Goal: Check status

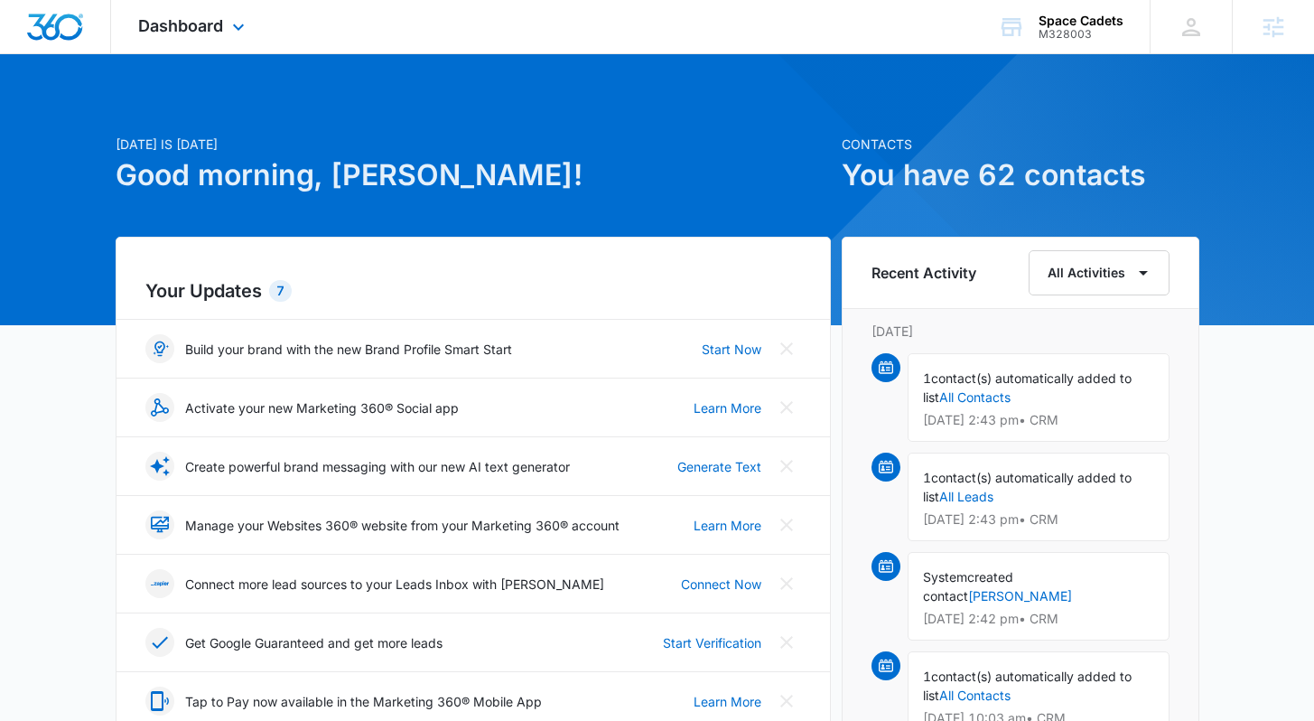
click at [254, 33] on div "Dashboard Apps Reputation Websites Forms CRM Email Social Payments POS Content …" at bounding box center [193, 26] width 165 height 53
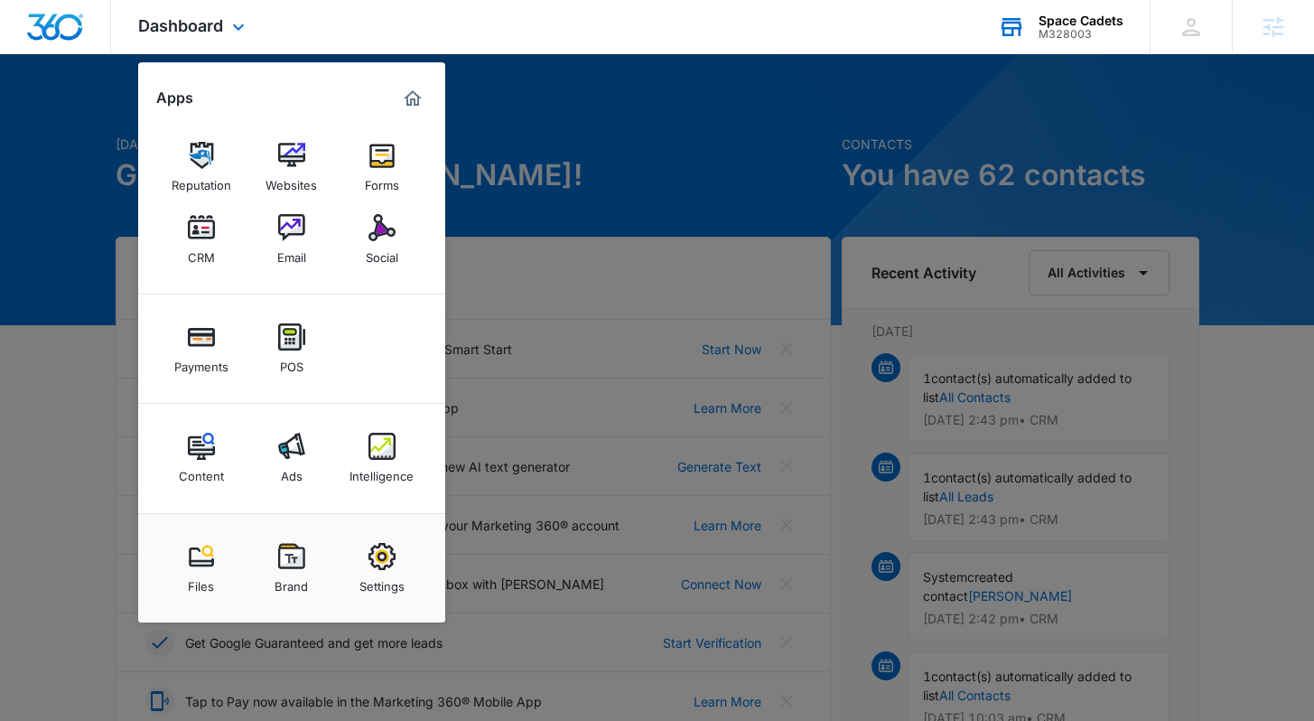
click at [1116, 23] on div "Space Cadets" at bounding box center [1080, 21] width 85 height 14
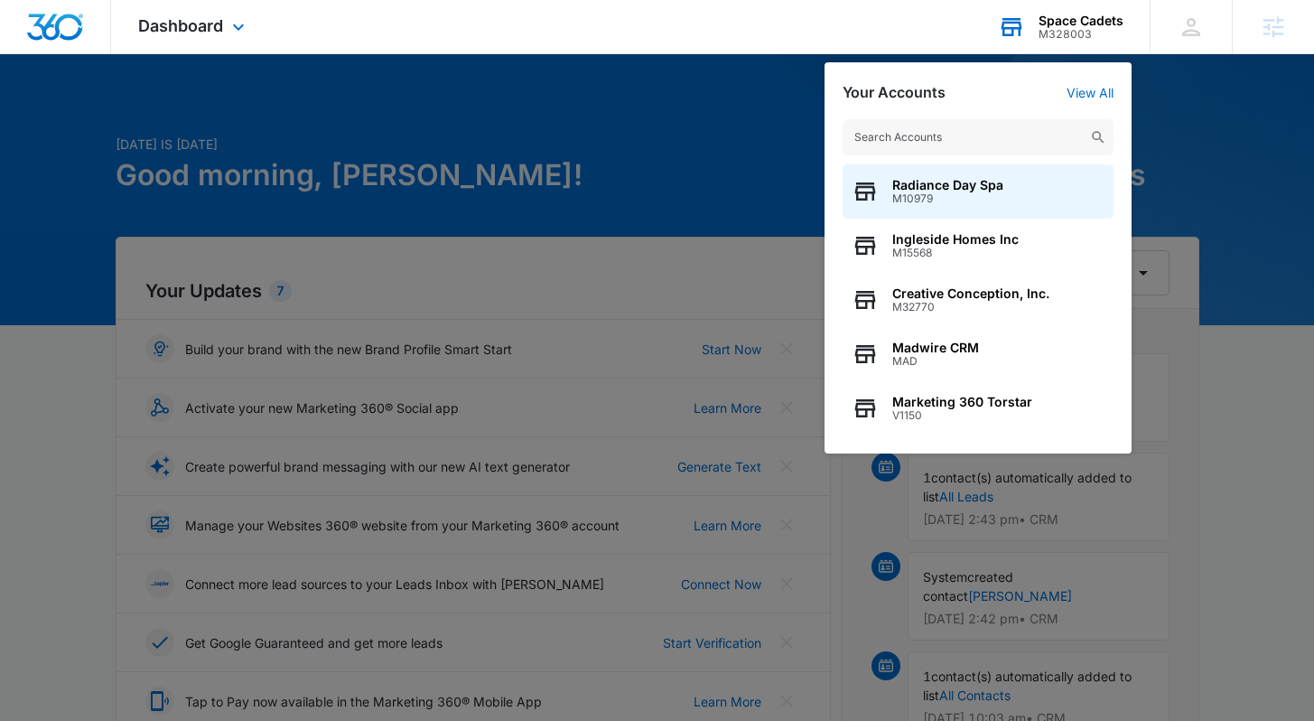
click at [1002, 130] on input "text" at bounding box center [977, 137] width 271 height 36
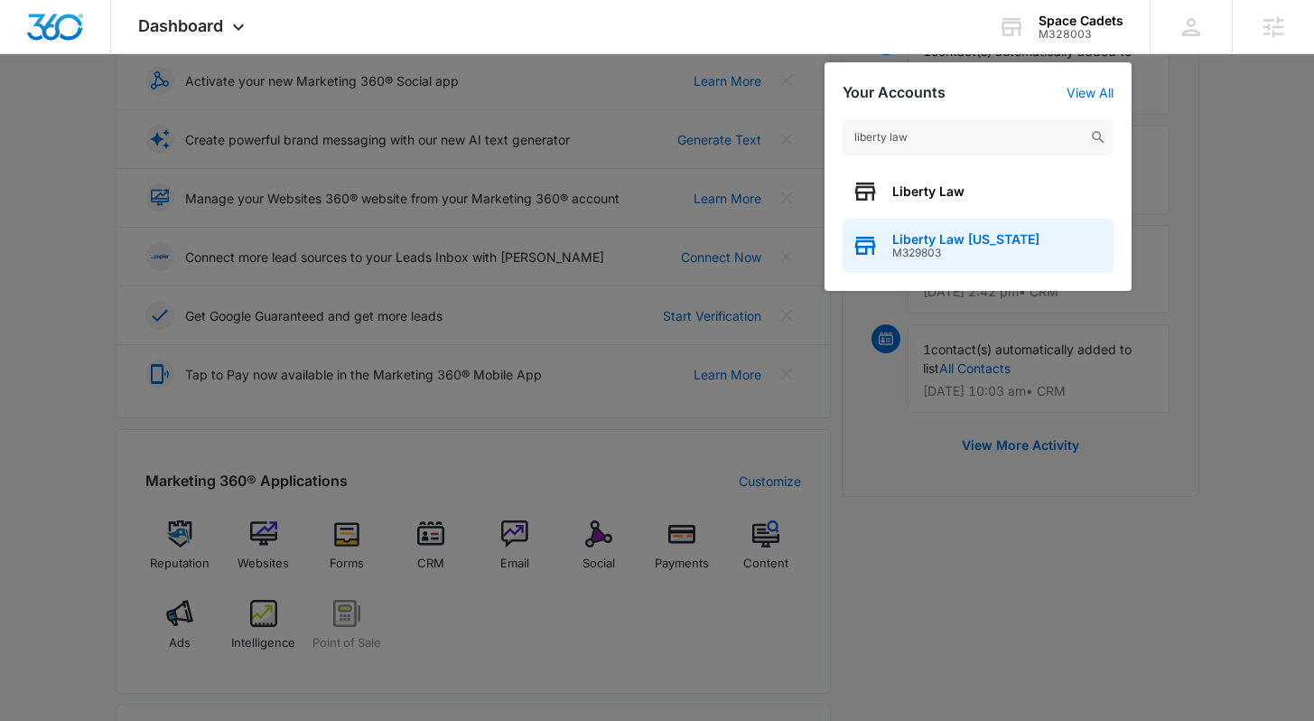
type input "liberty law"
click at [924, 249] on span "M329803" at bounding box center [965, 253] width 147 height 13
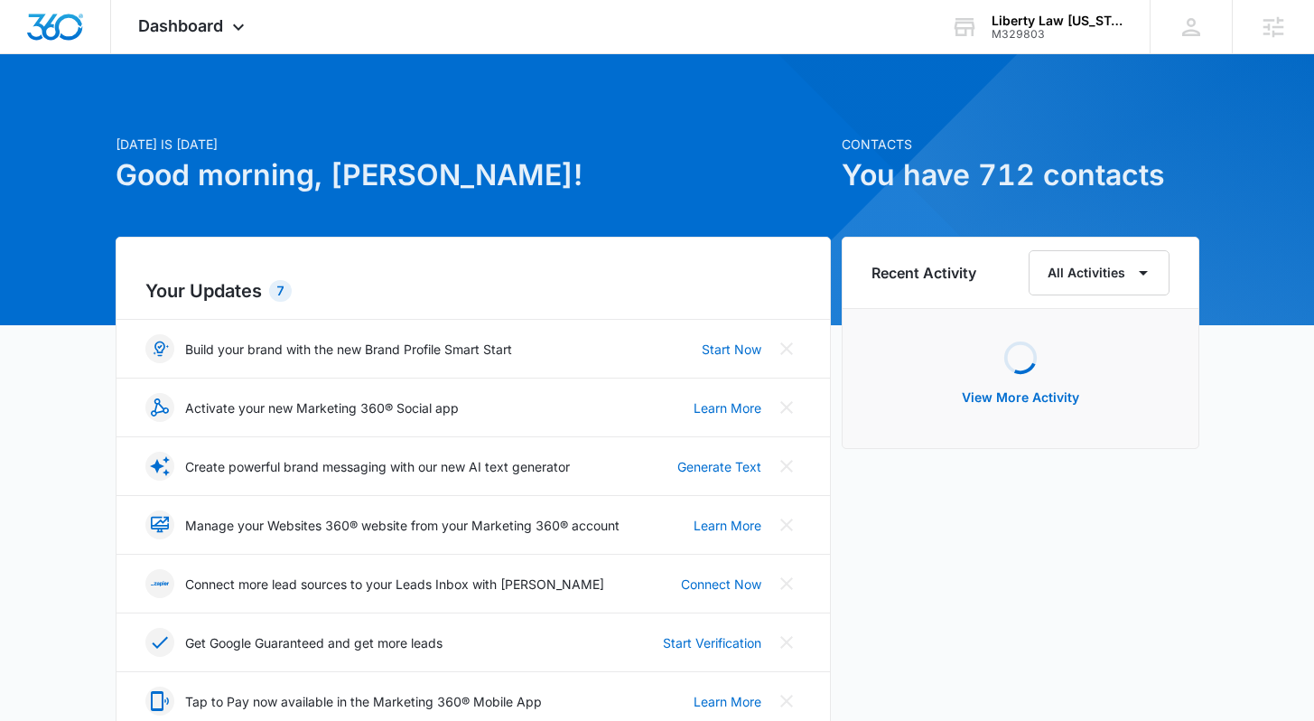
scroll to position [350, 0]
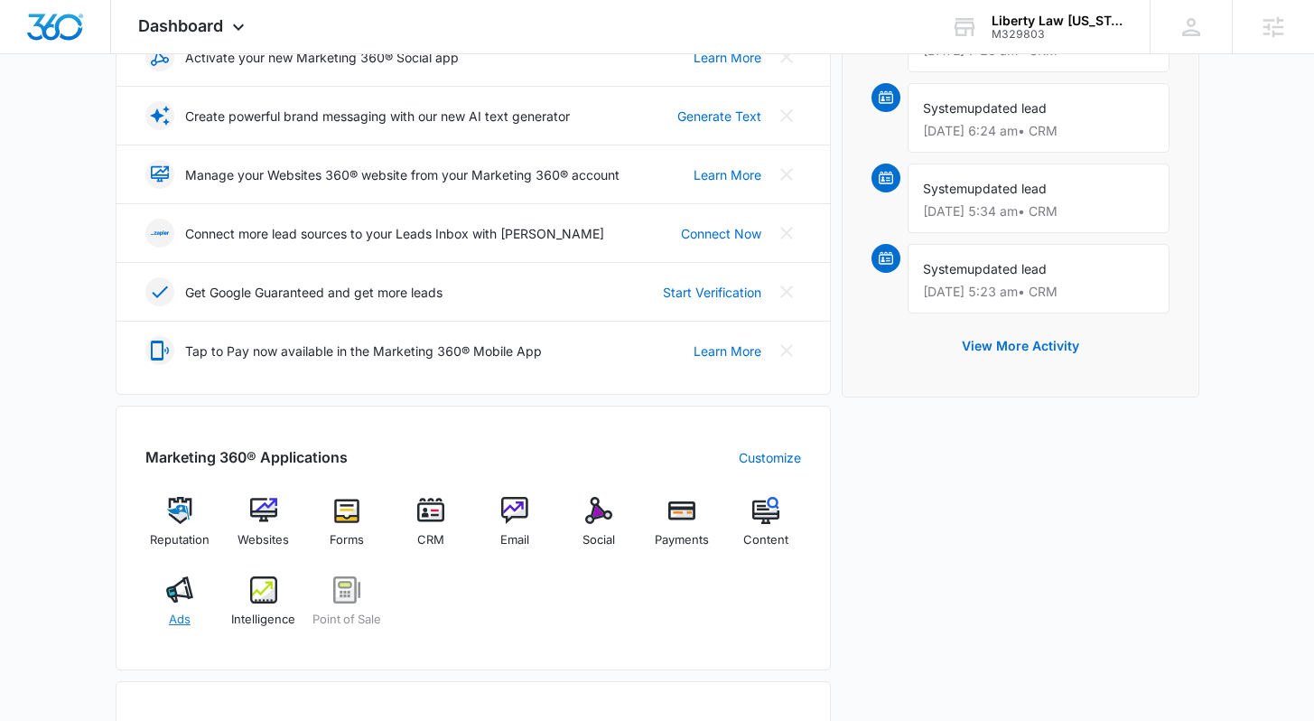
click at [191, 588] on img at bounding box center [179, 589] width 27 height 27
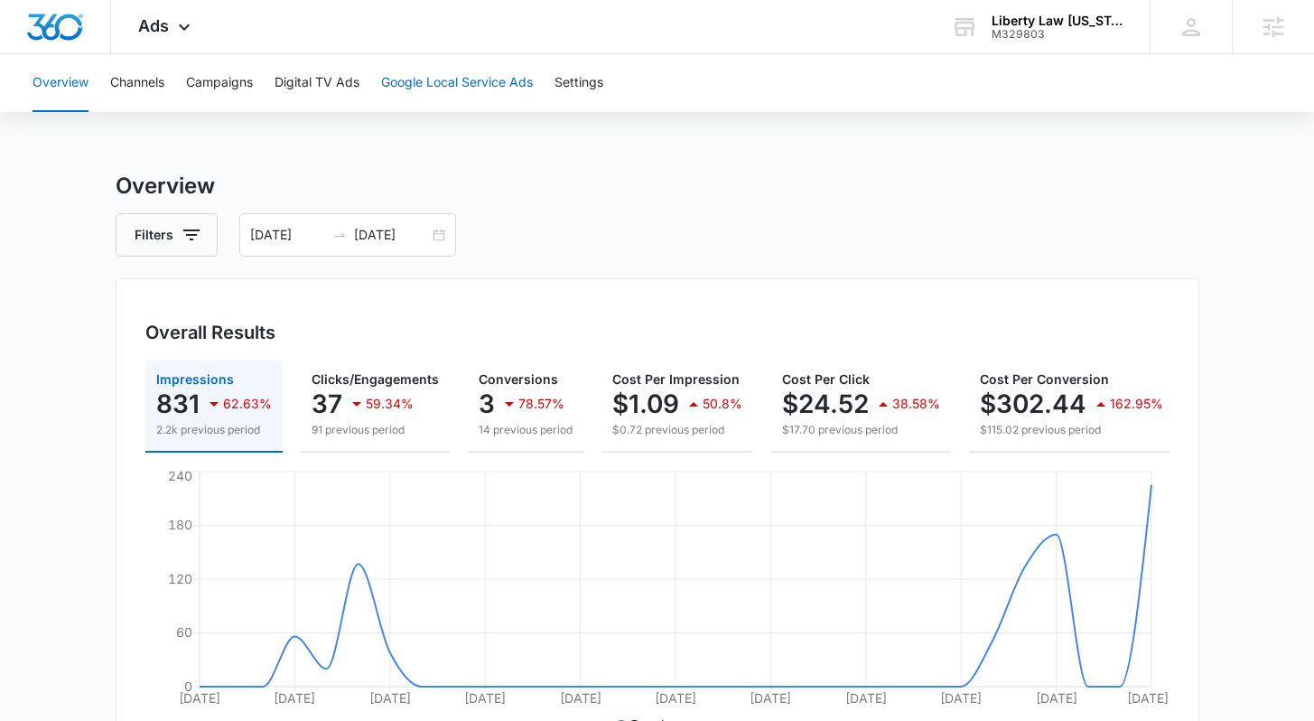
click at [532, 87] on button "Google Local Service Ads" at bounding box center [457, 83] width 152 height 58
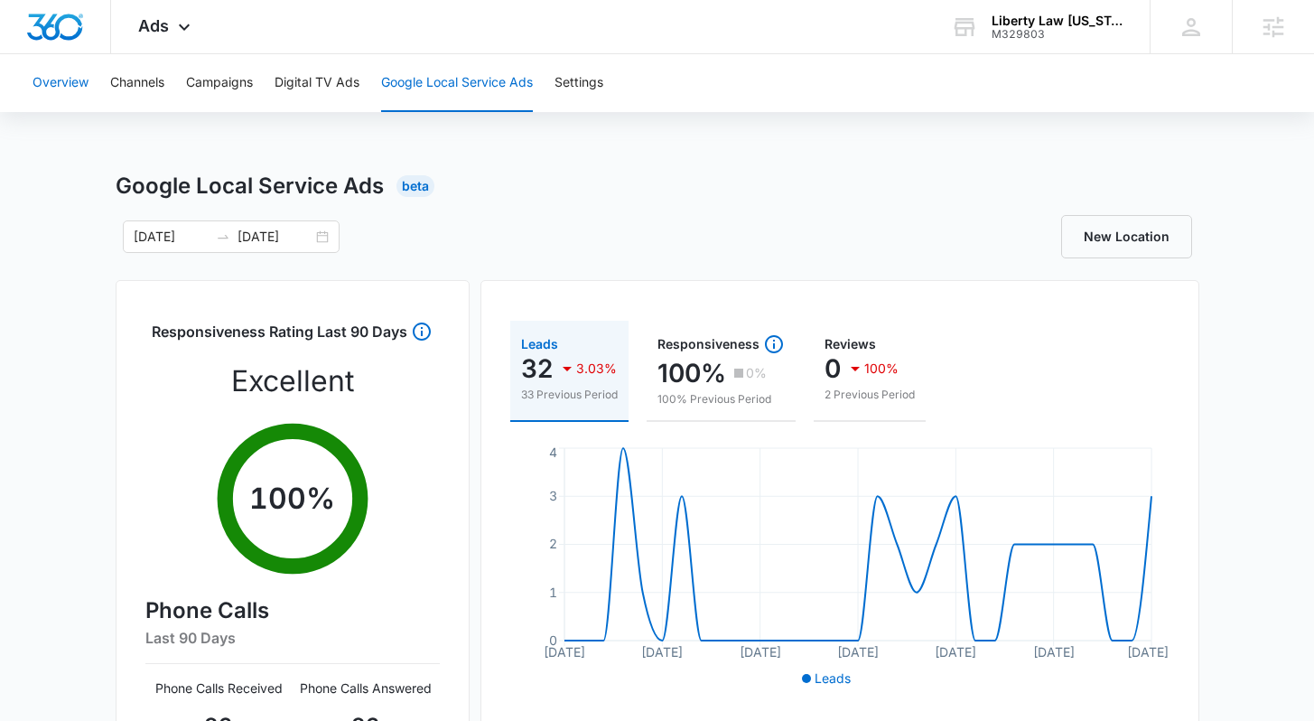
click at [88, 78] on button "Overview" at bounding box center [61, 83] width 56 height 58
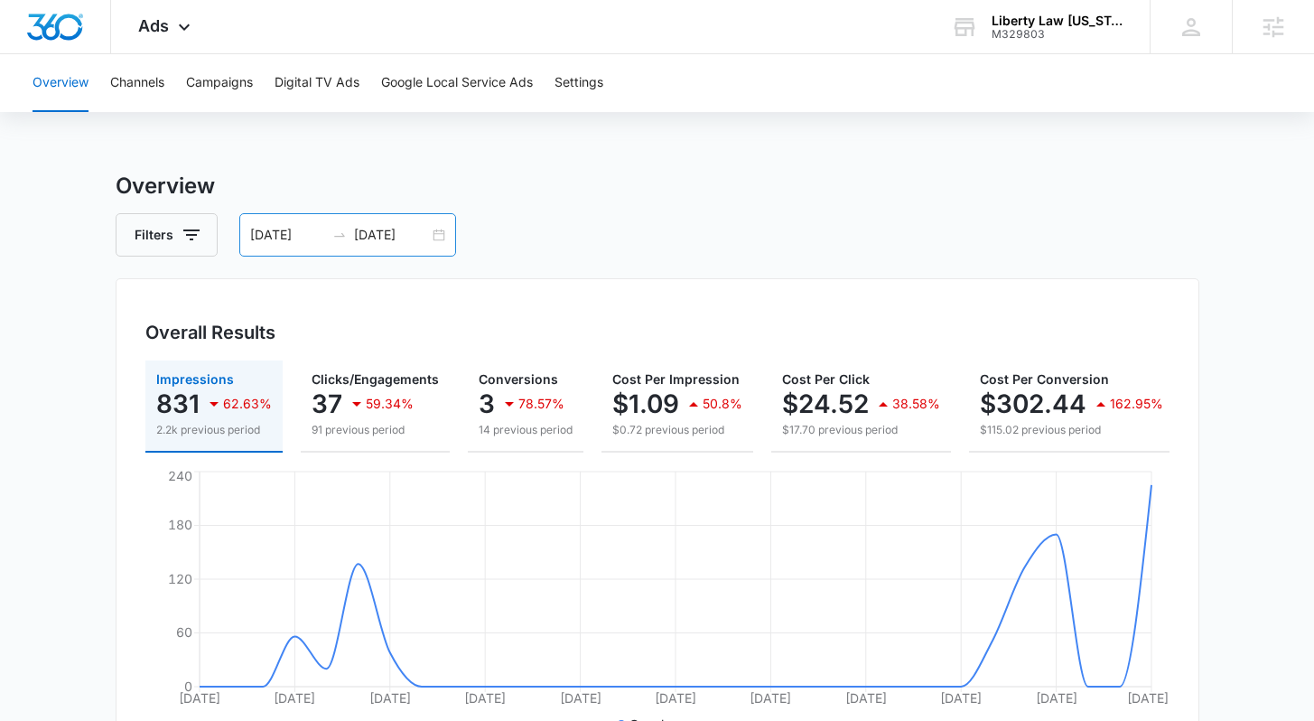
click at [424, 222] on div "[DATE] [DATE]" at bounding box center [347, 234] width 217 height 43
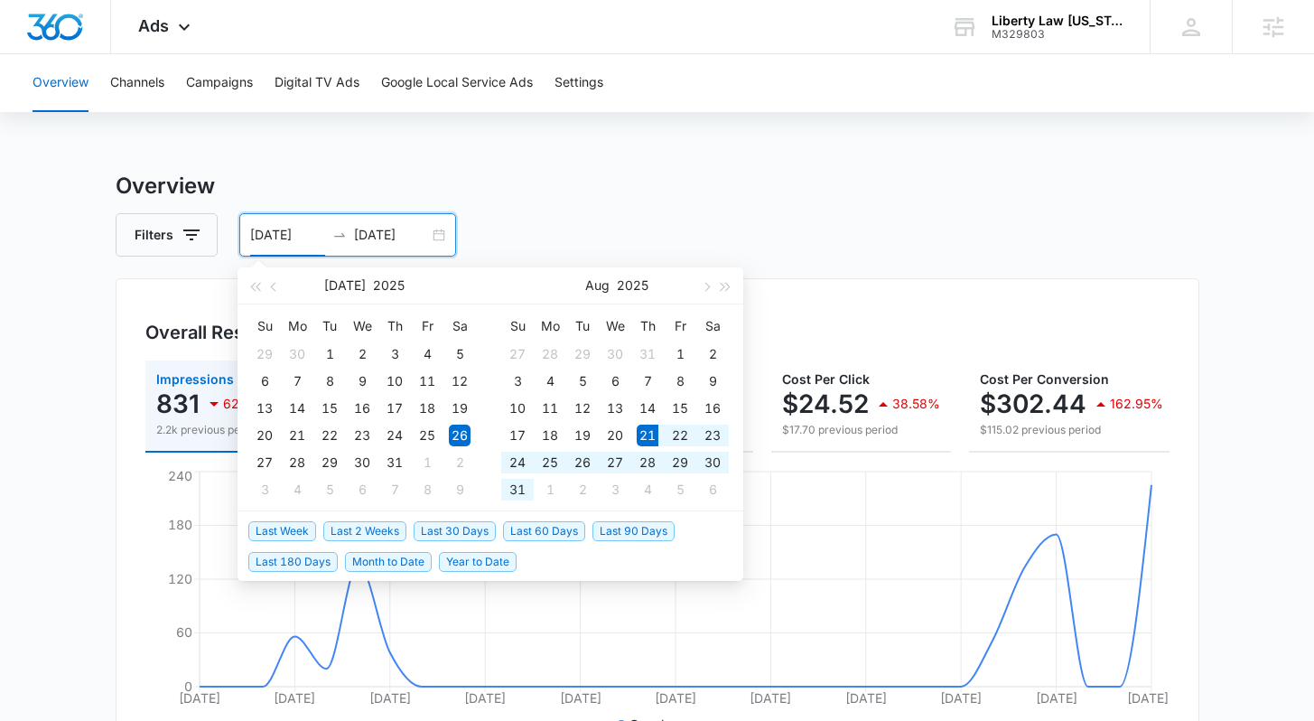
click at [333, 531] on span "Last 2 Weeks" at bounding box center [364, 531] width 83 height 20
type input "[DATE]"
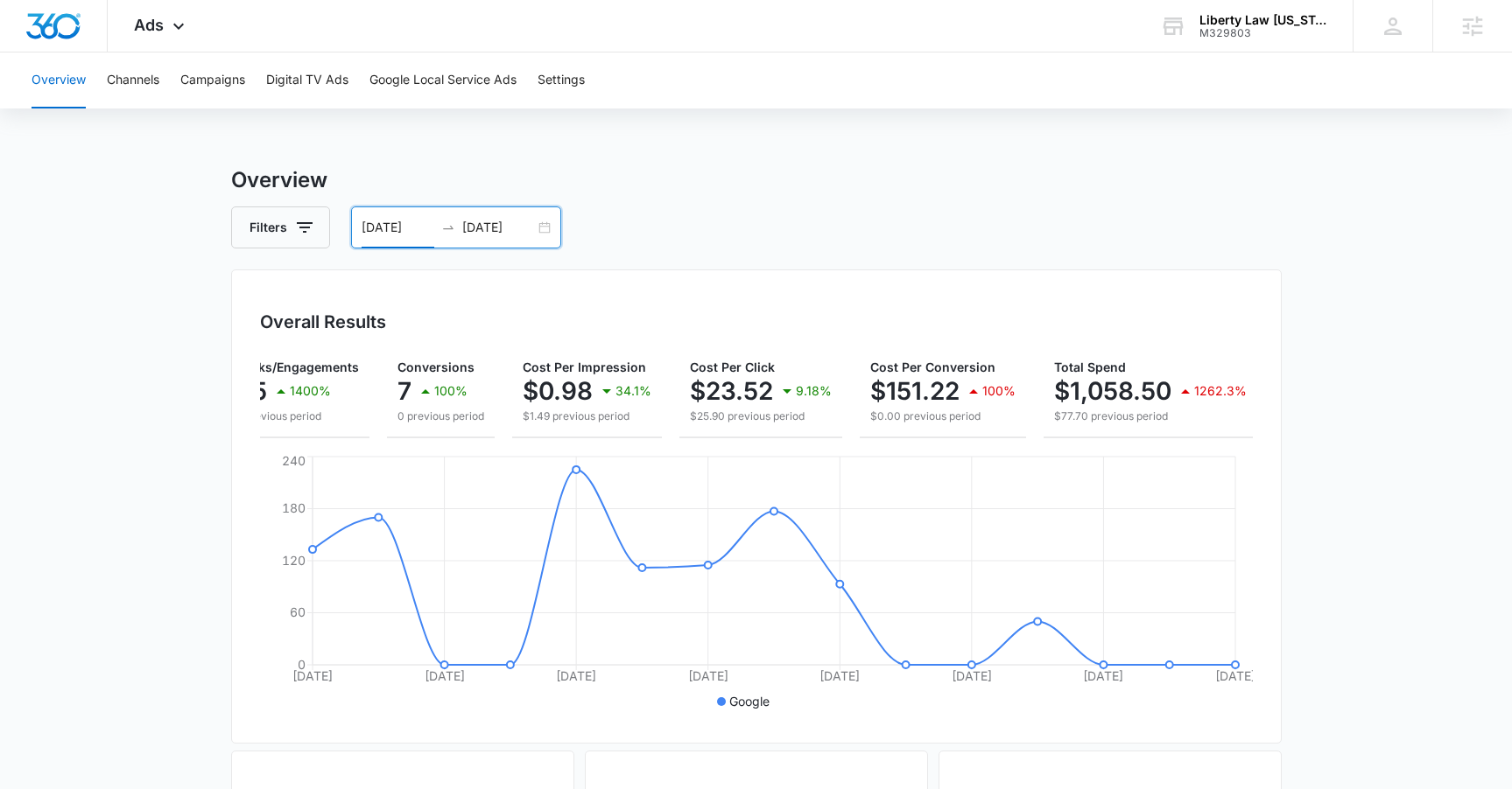
scroll to position [0, 189]
click at [521, 239] on div "[DATE] [DATE]" at bounding box center [456, 227] width 210 height 42
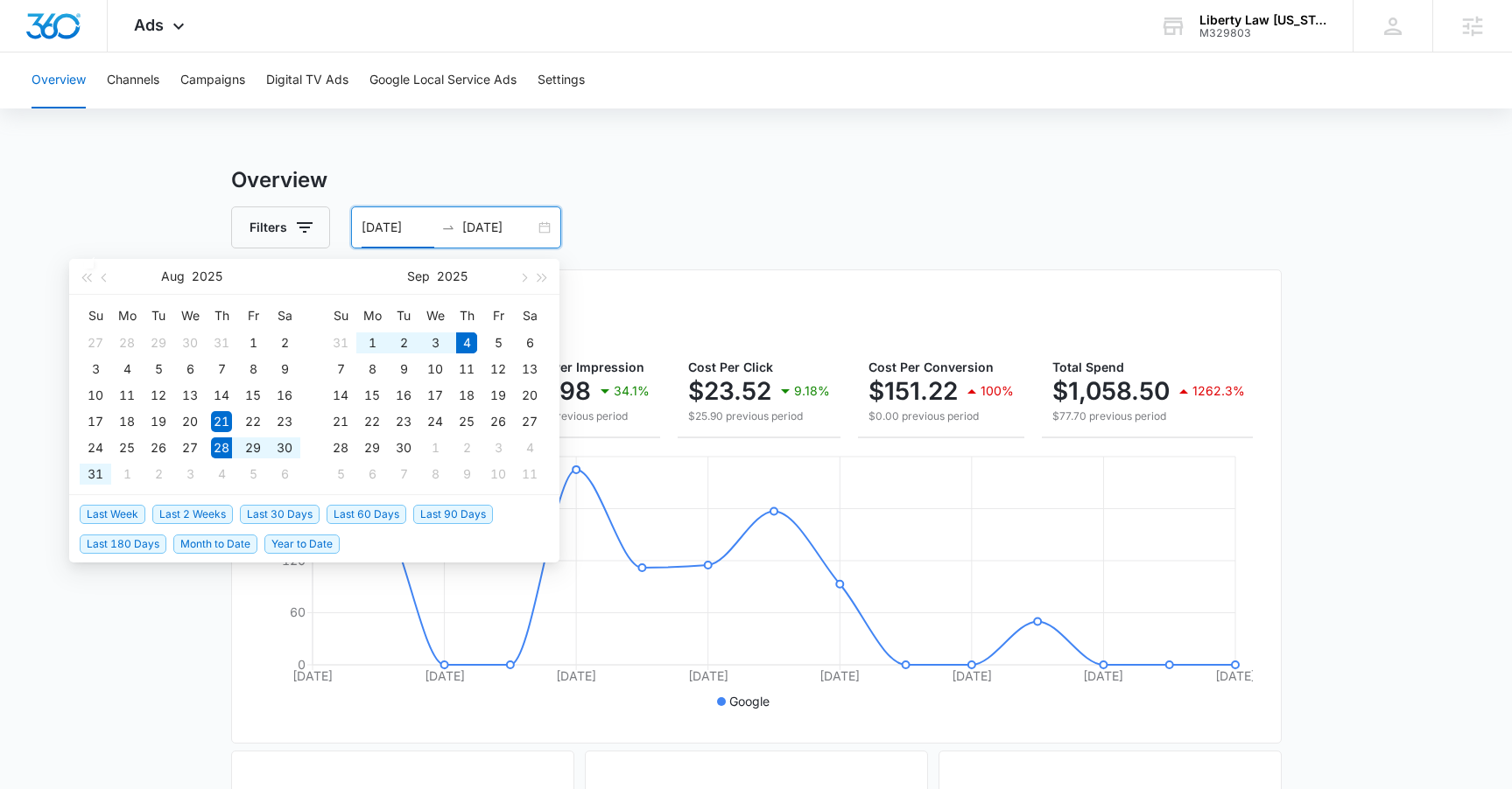
click at [95, 510] on span "Last Week" at bounding box center [113, 515] width 66 height 19
type input "[DATE]"
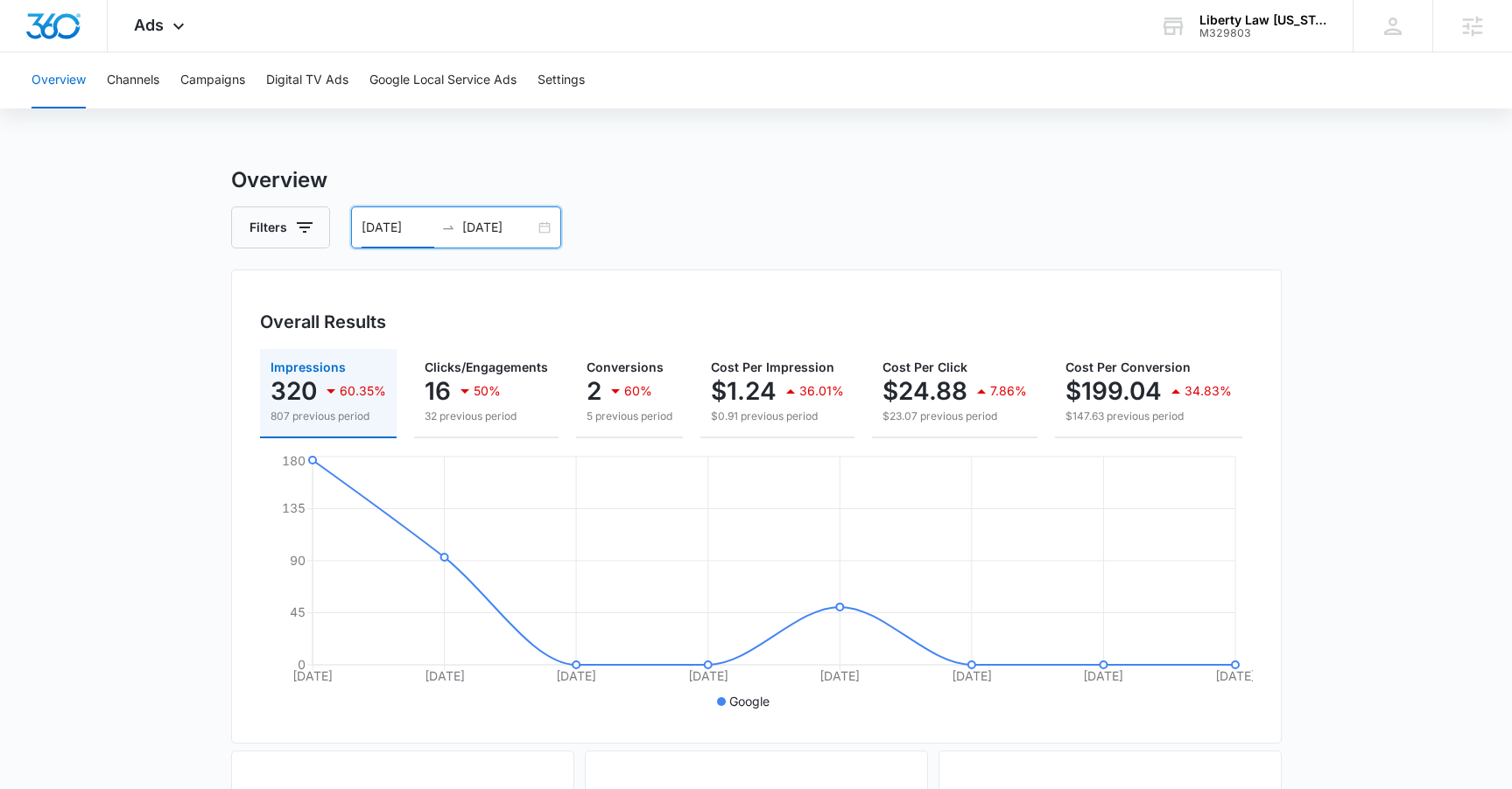
scroll to position [0, 202]
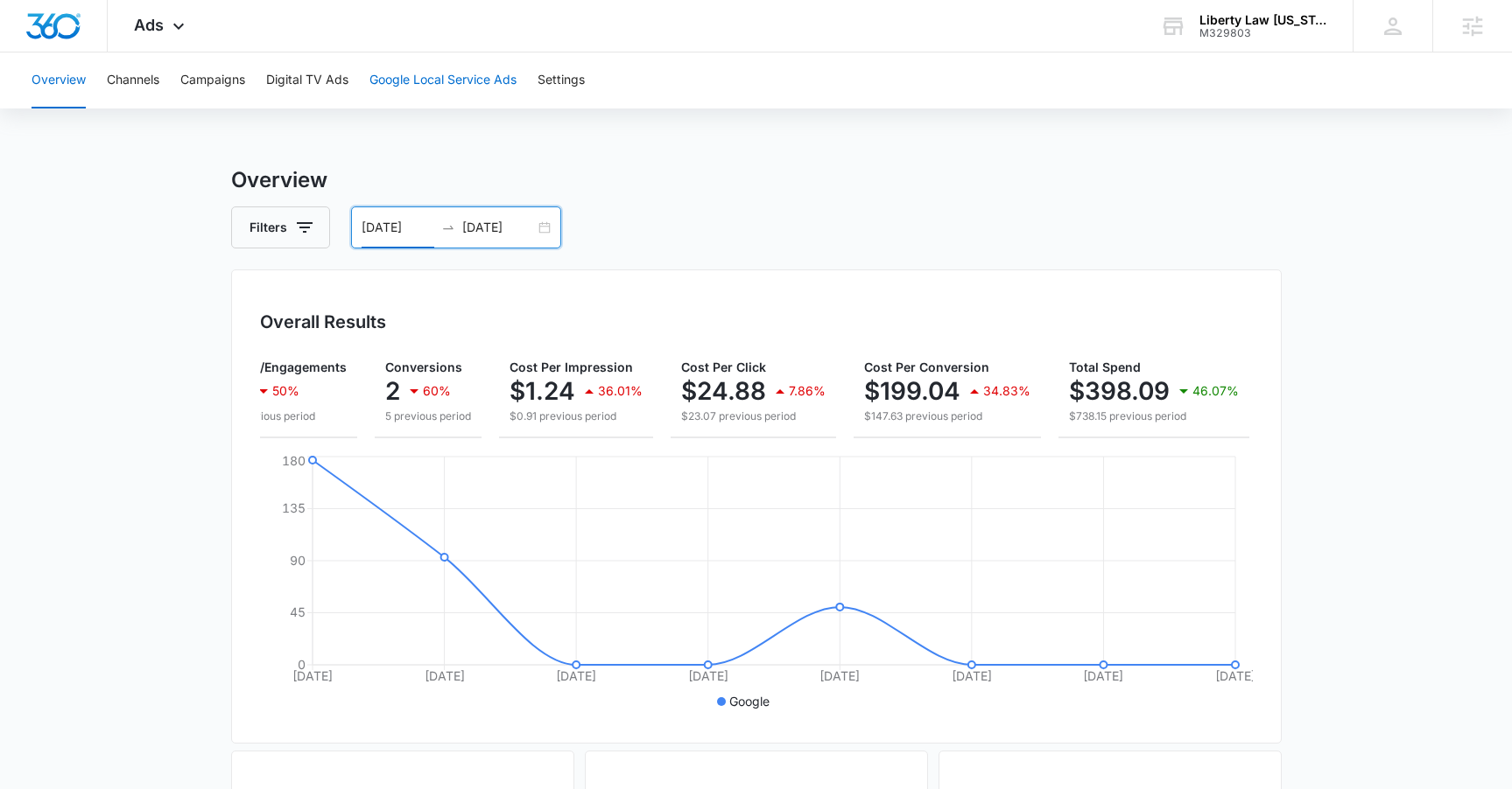
click at [409, 94] on button "Google Local Service Ads" at bounding box center [443, 80] width 147 height 56
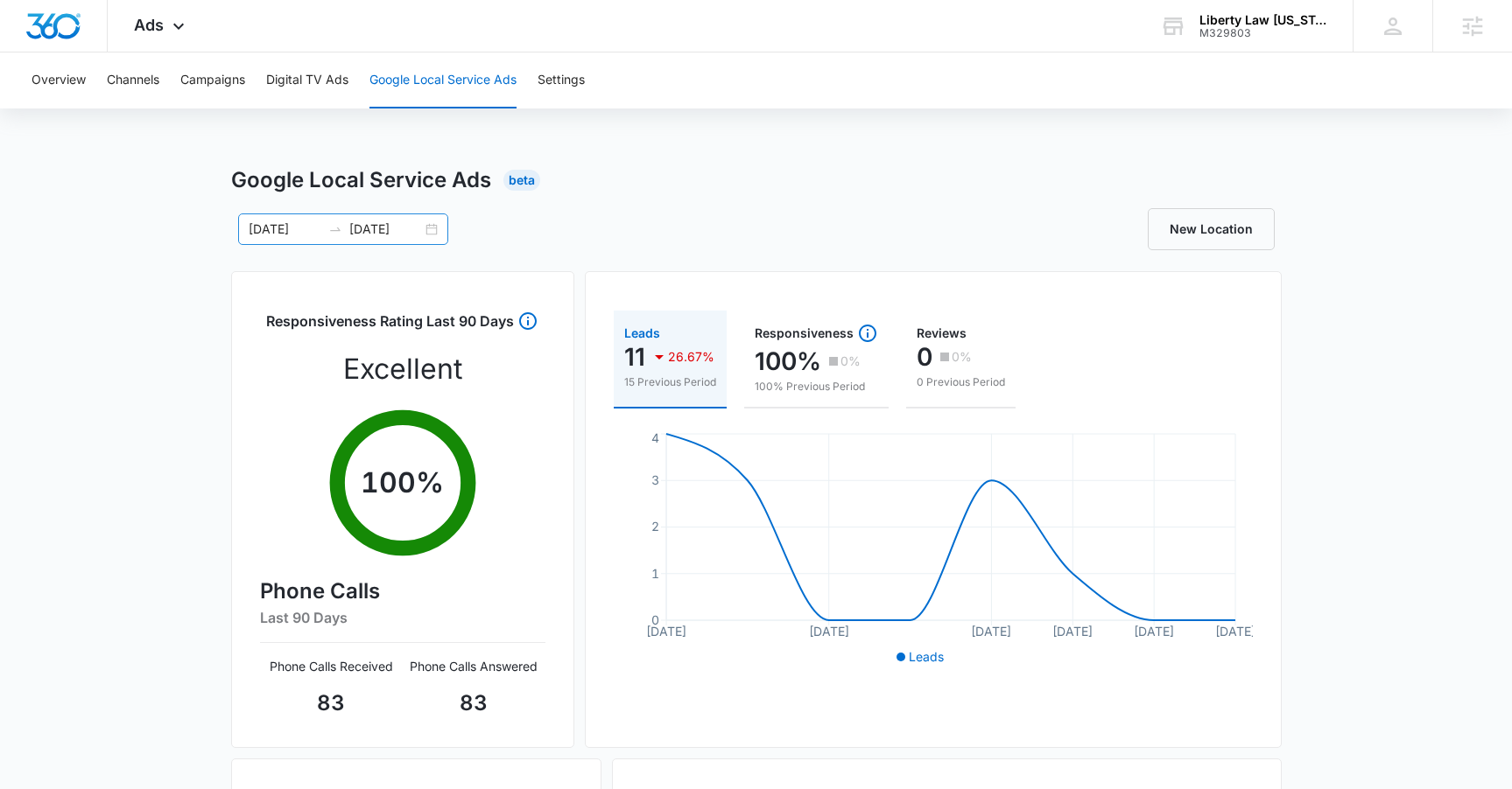
click at [434, 225] on div "[DATE] [DATE]" at bounding box center [343, 229] width 210 height 32
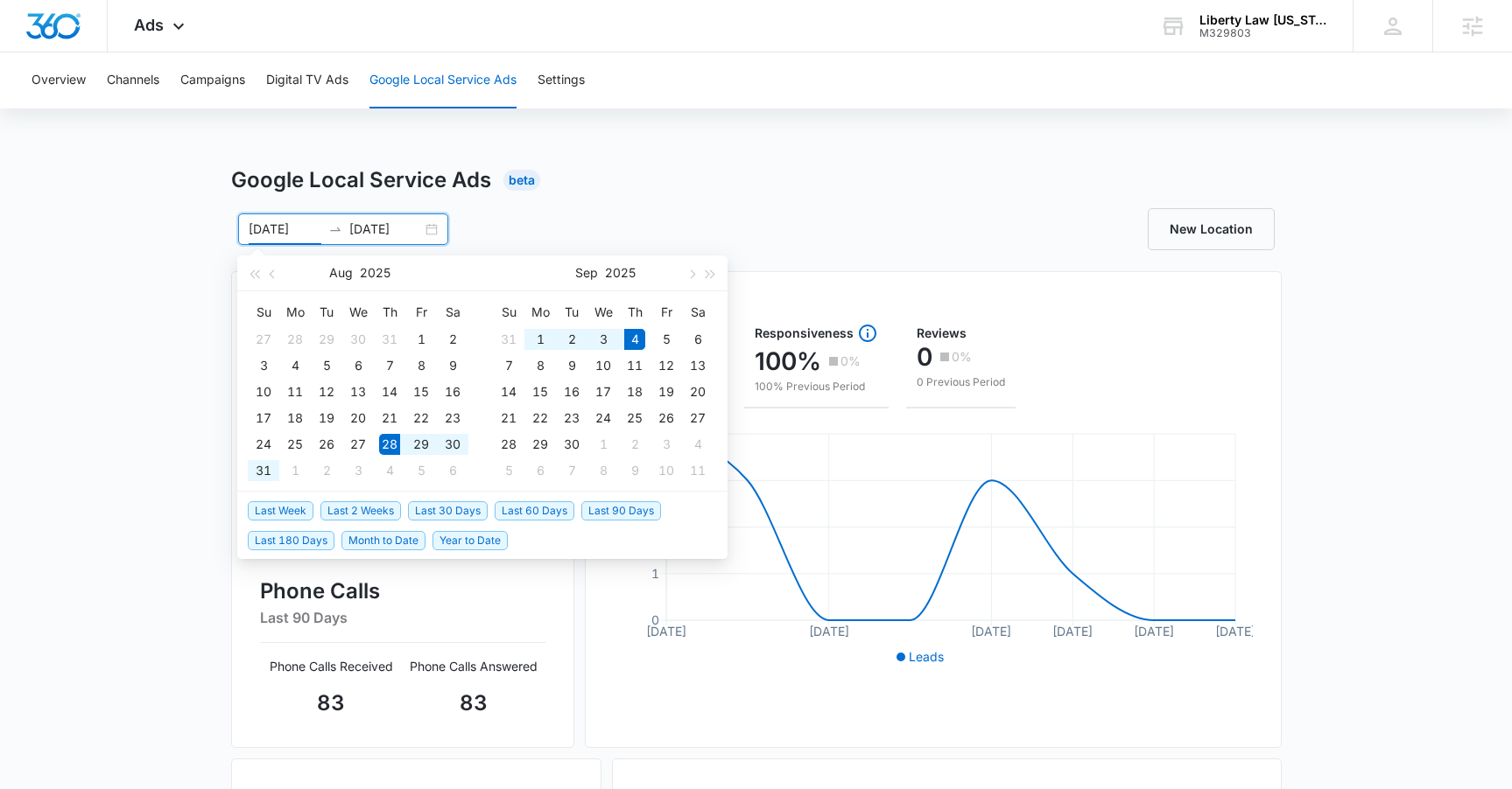
type input "[DATE]"
click at [265, 513] on span "Last Week" at bounding box center [281, 511] width 66 height 19
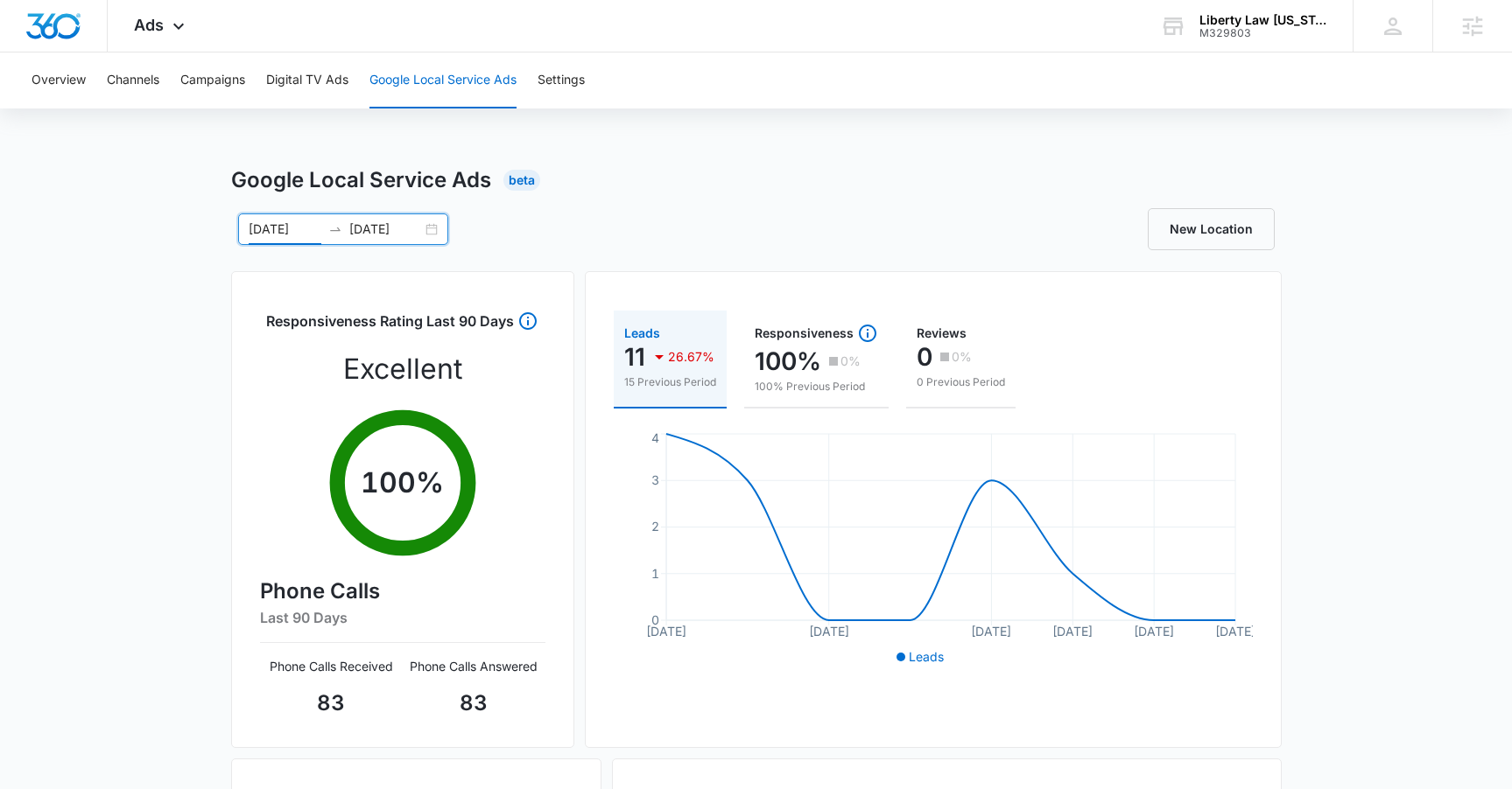
click at [1286, 419] on div "Google Local Service Ads Beta [DATE] [DATE] [DATE] Su Mo Tu We Th Fr Sa 27 28 2…" at bounding box center [756, 620] width 1512 height 911
click at [148, 10] on div "Ads Apps Reputation Websites Forms CRM Email Social Payments POS Content Ads In…" at bounding box center [161, 25] width 108 height 51
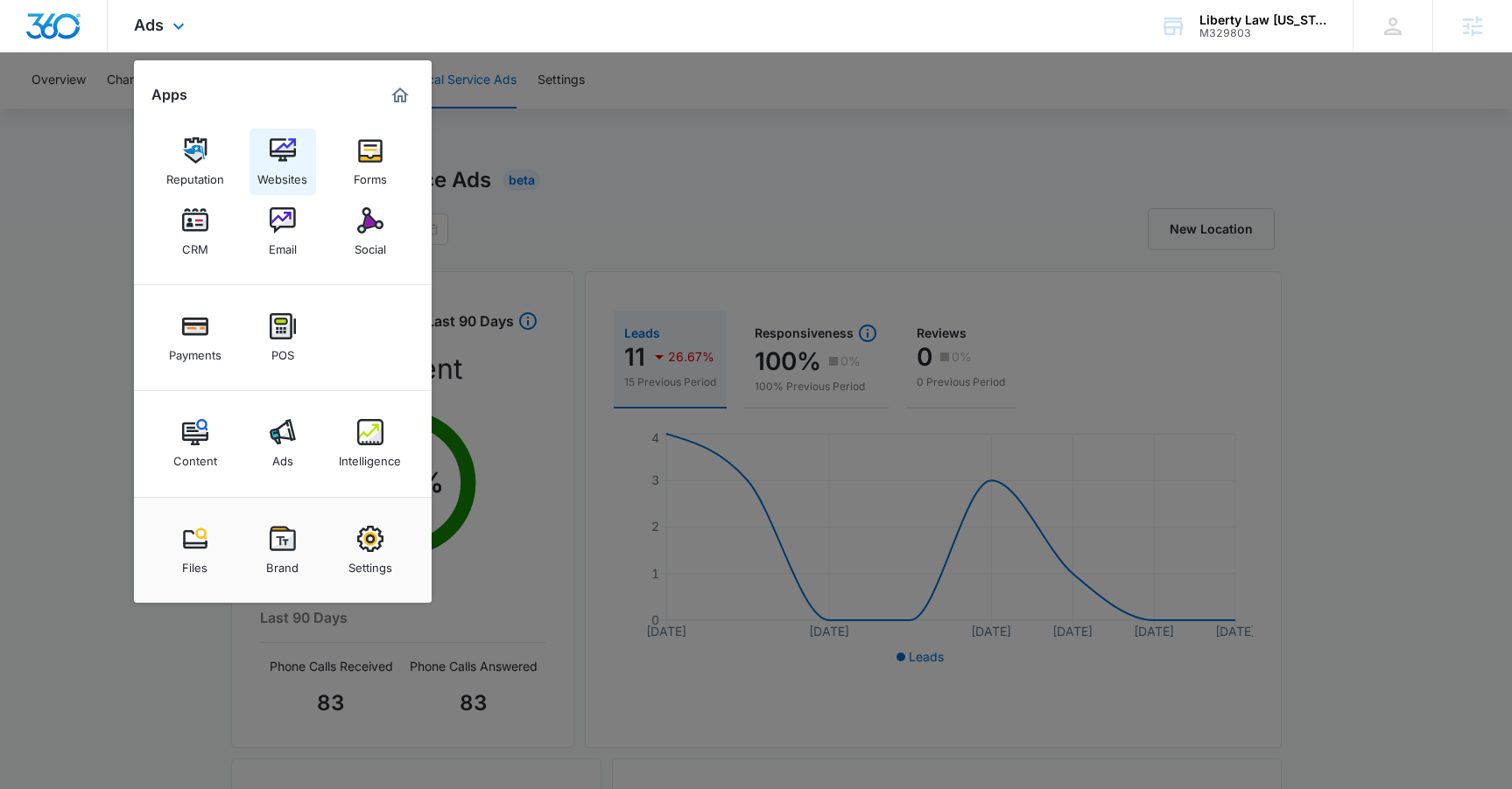
click at [299, 175] on div "Websites" at bounding box center [281, 174] width 49 height 22
